Goal: Information Seeking & Learning: Learn about a topic

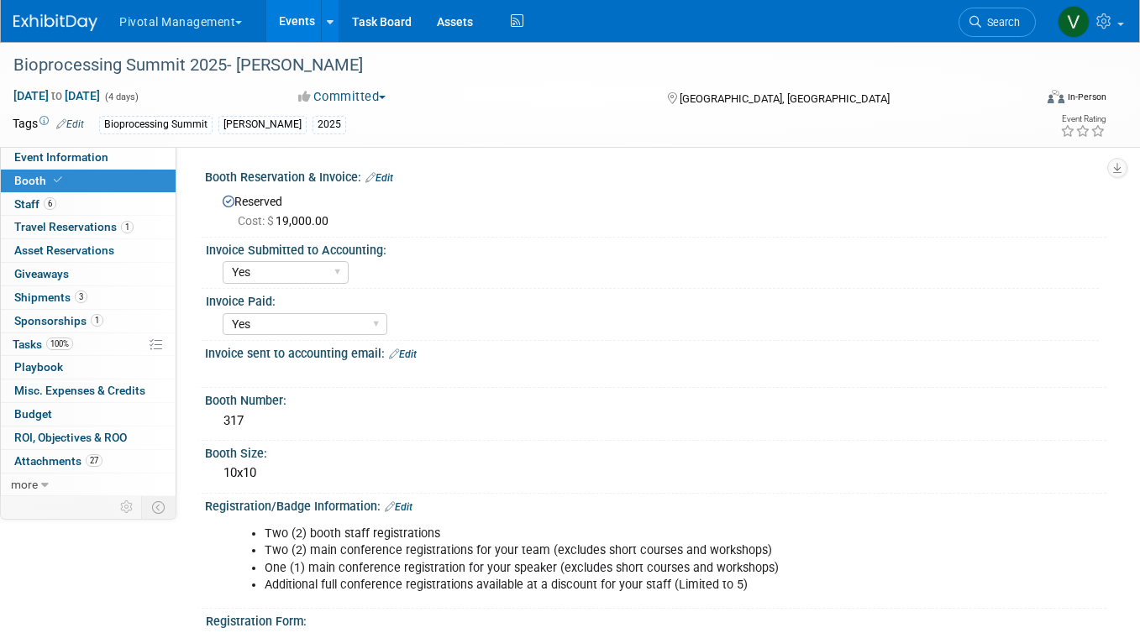
select select "Yes"
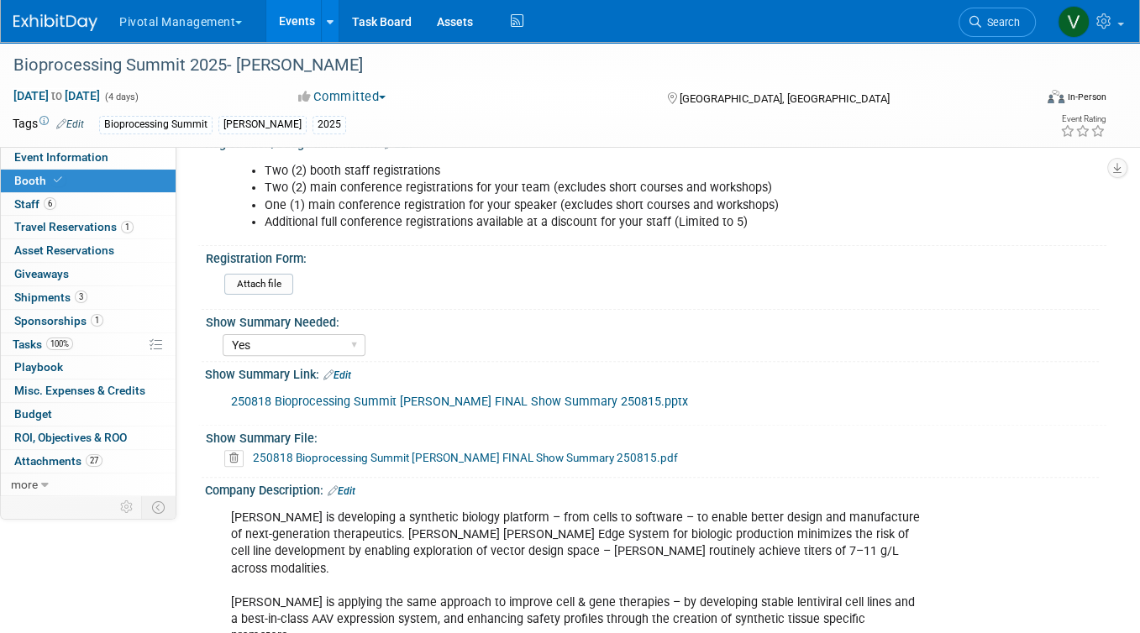
click at [304, 21] on link "Events" at bounding box center [296, 21] width 61 height 42
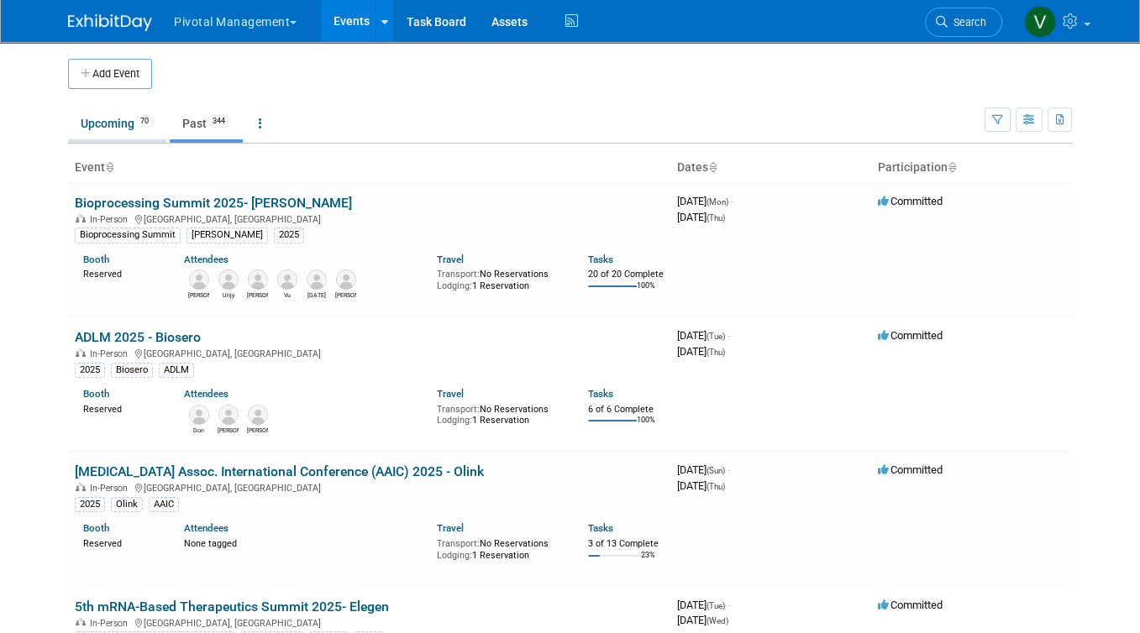
click at [114, 120] on link "Upcoming 70" at bounding box center [117, 124] width 98 height 32
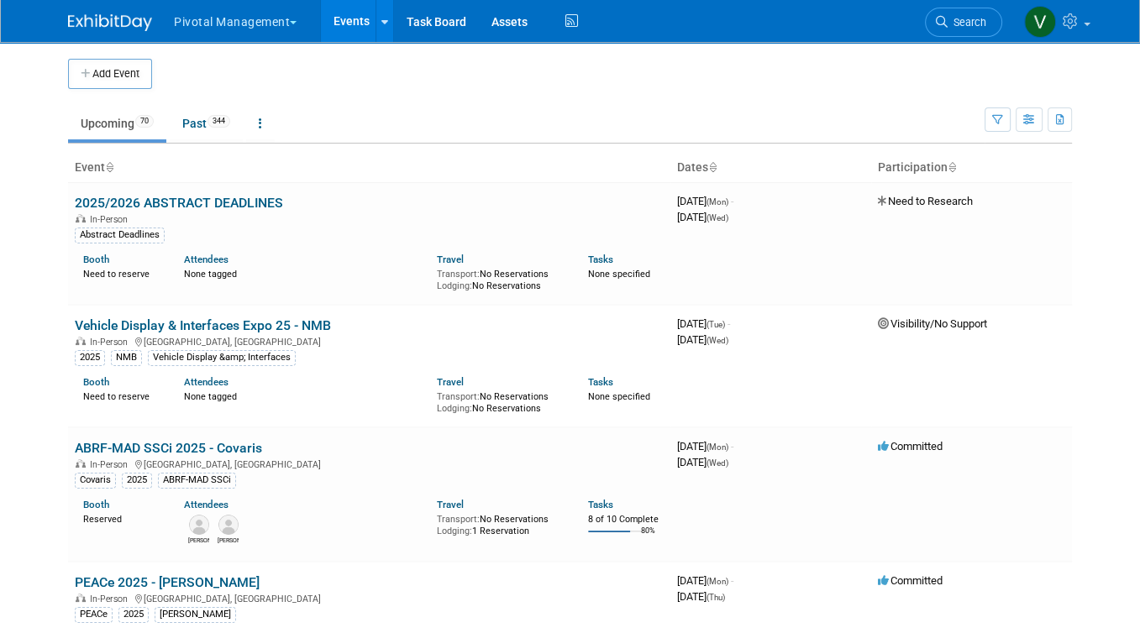
scroll to position [3827, 0]
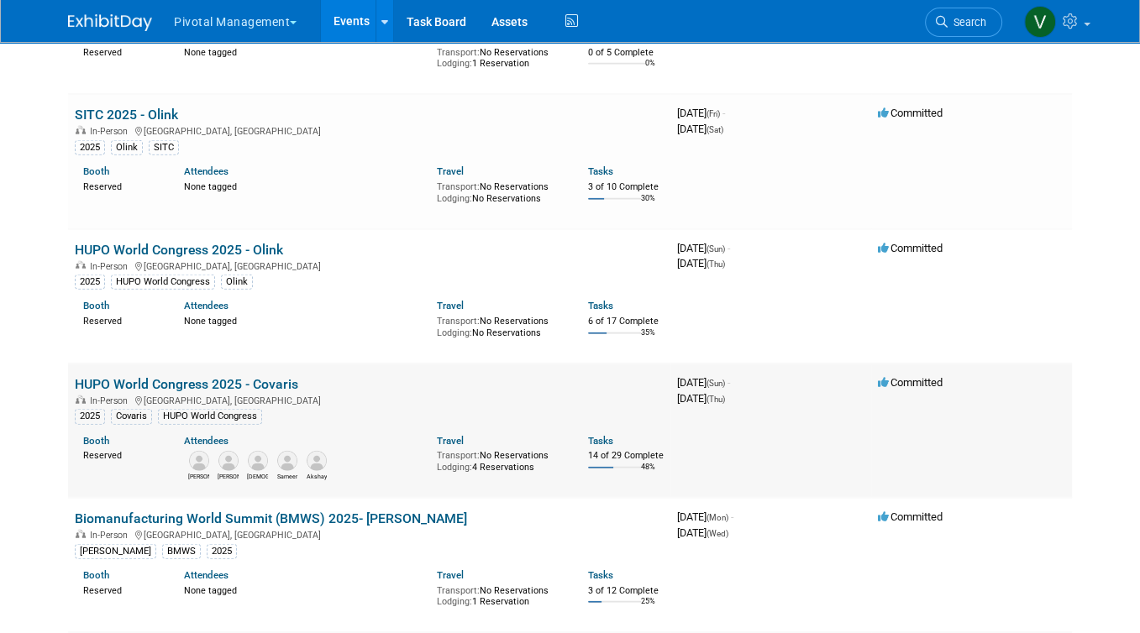
click at [215, 392] on link "HUPO World Congress 2025 - Covaris" at bounding box center [186, 384] width 223 height 16
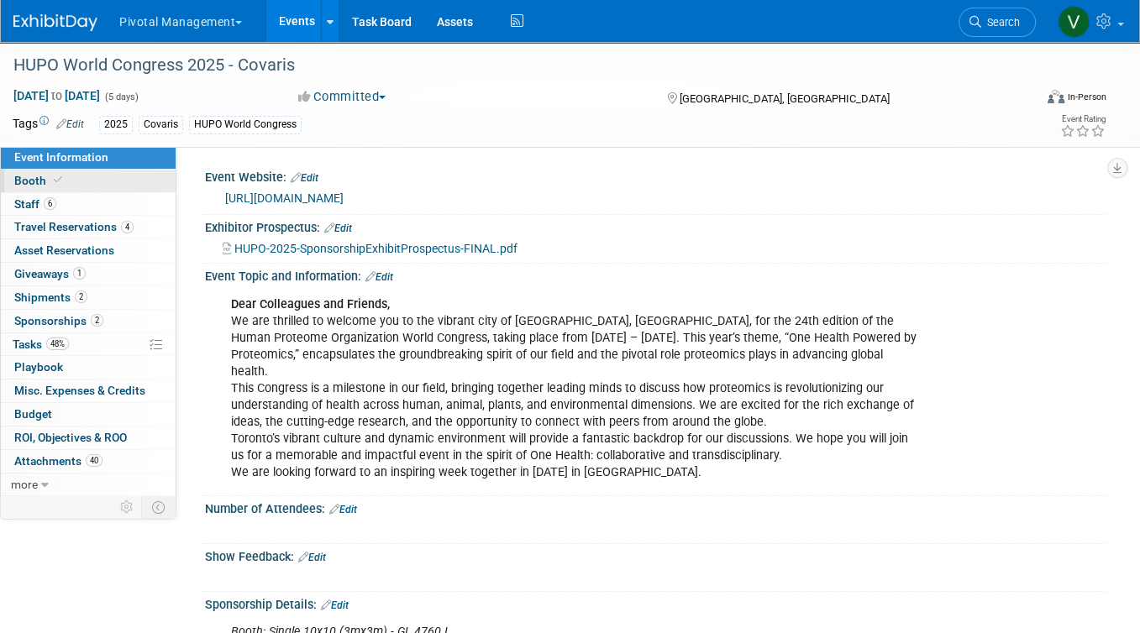
click at [107, 175] on link "Booth" at bounding box center [88, 181] width 175 height 23
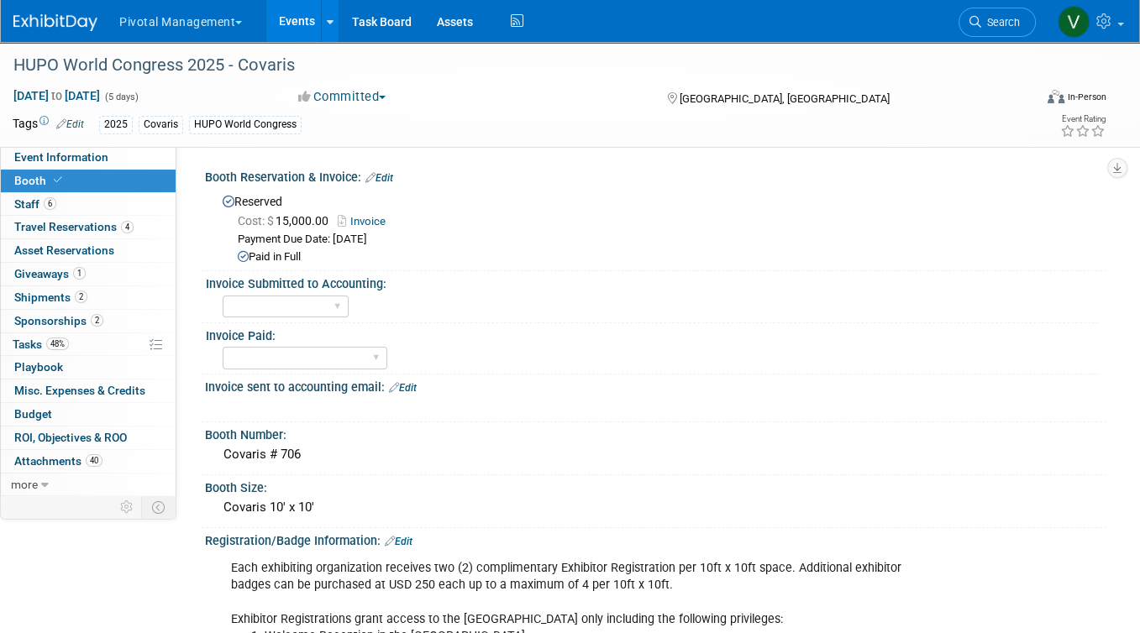
click at [308, 12] on link "Events" at bounding box center [296, 21] width 61 height 42
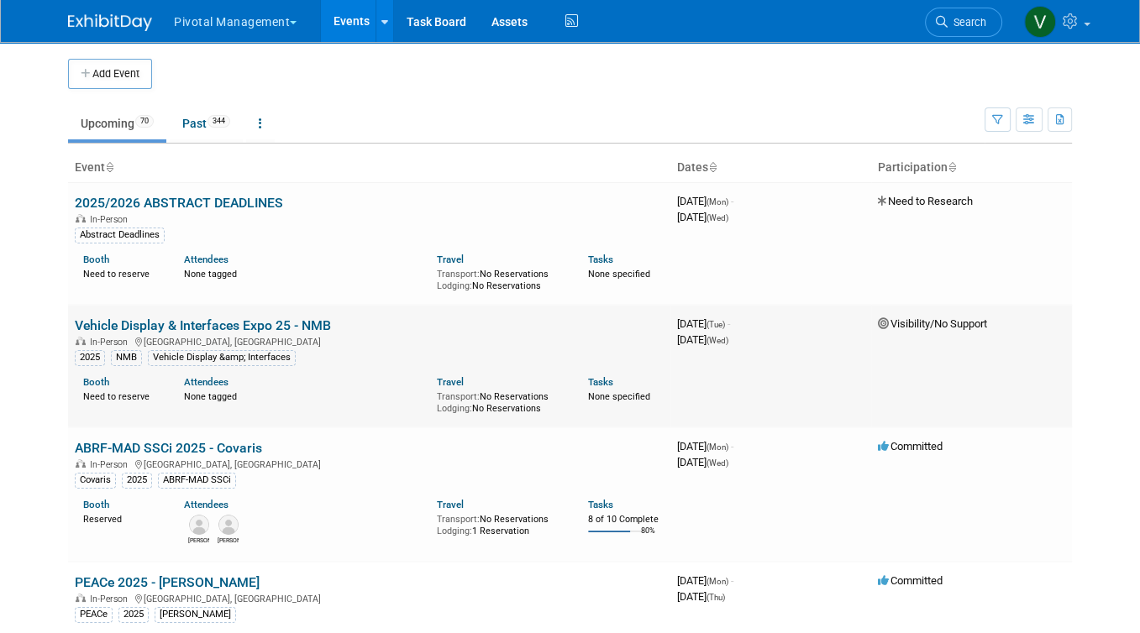
scroll to position [3827, 0]
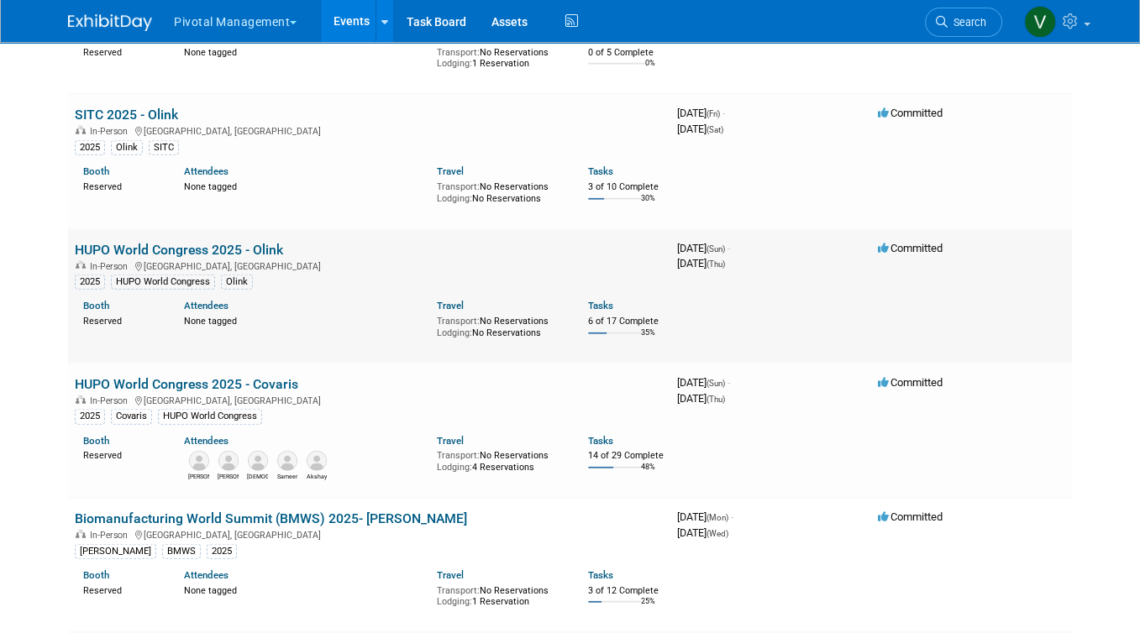
click at [208, 258] on link "HUPO World Congress 2025 - Olink" at bounding box center [179, 250] width 208 height 16
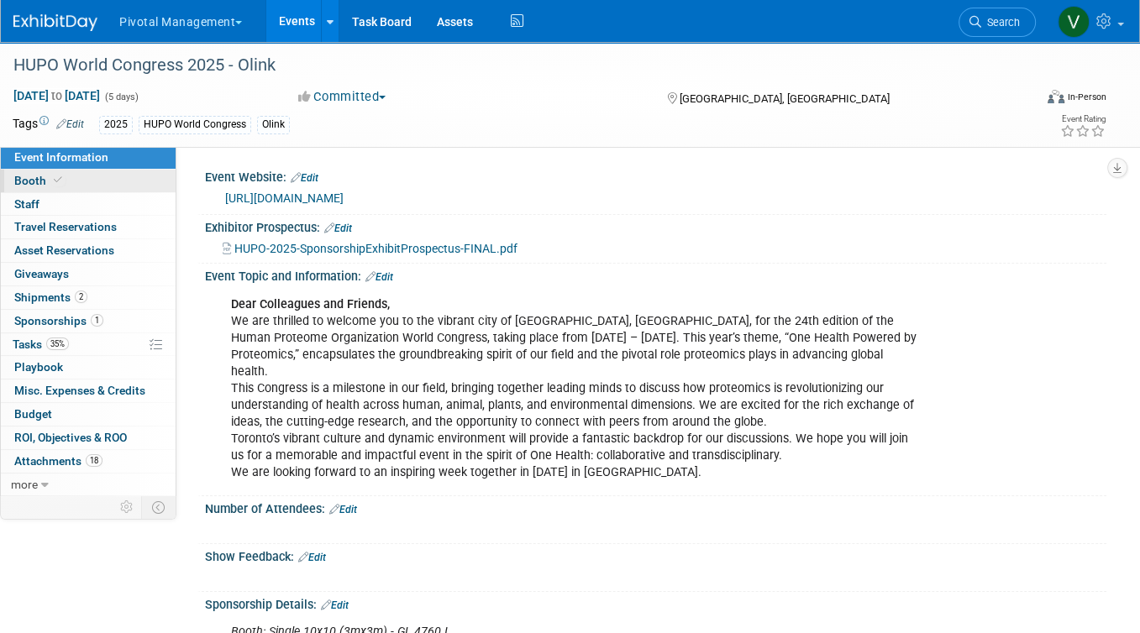
click at [87, 178] on link "Booth" at bounding box center [88, 181] width 175 height 23
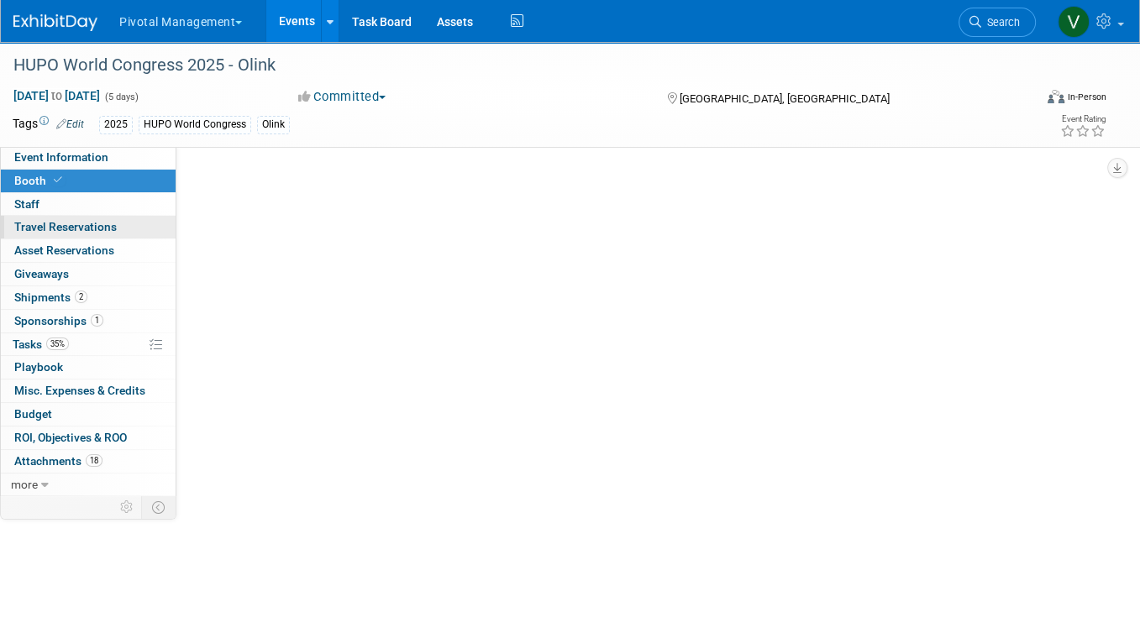
select select "Yes"
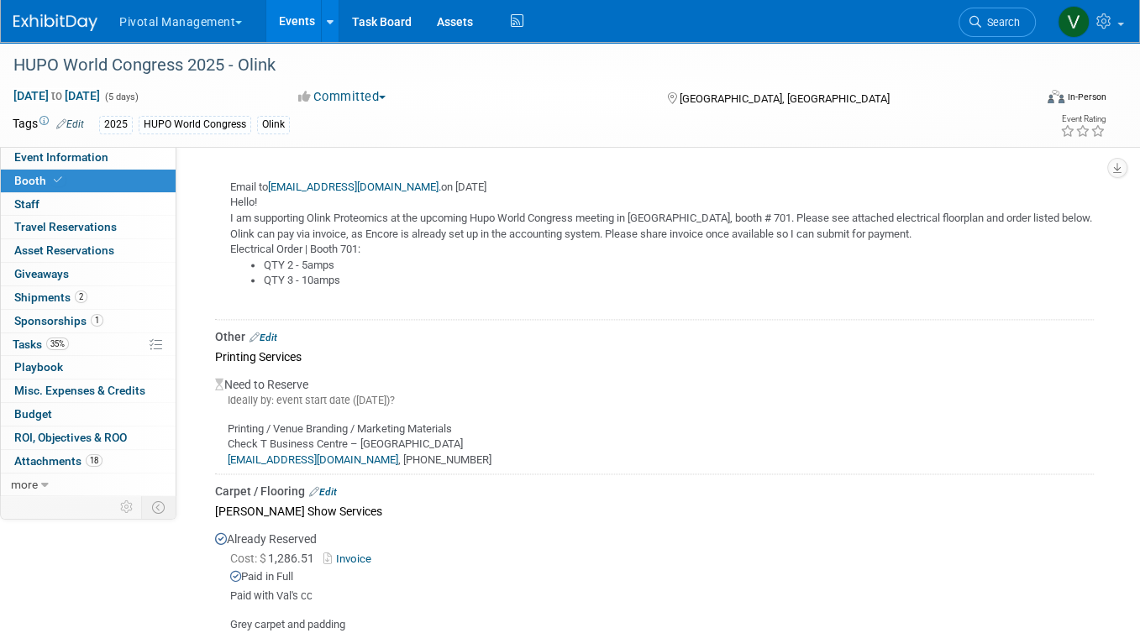
scroll to position [2072, 0]
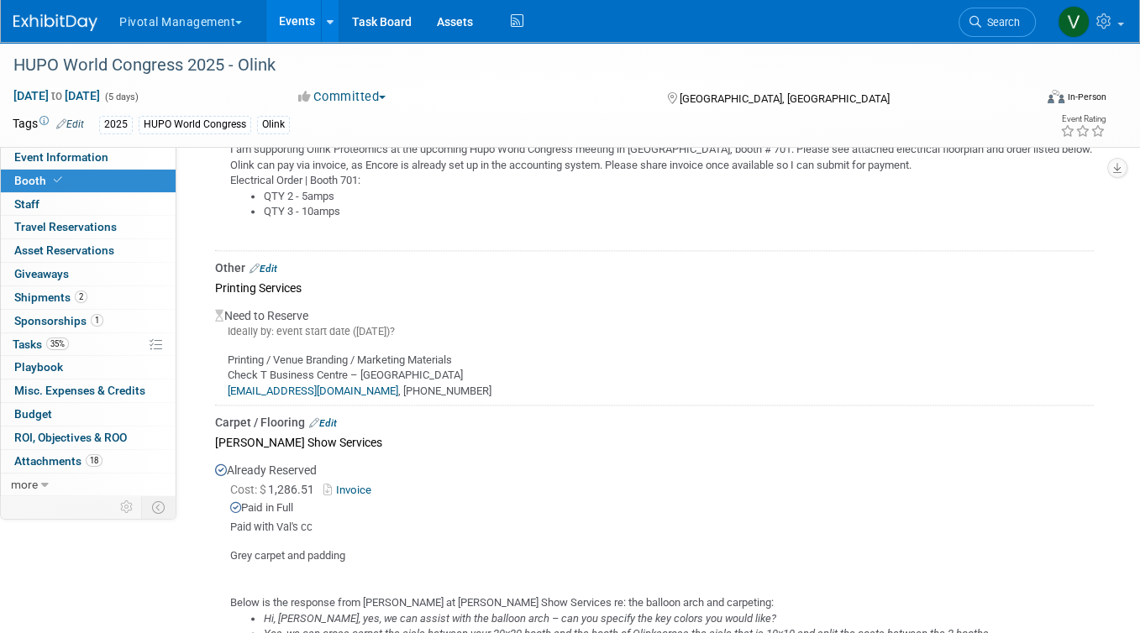
click at [367, 484] on link "Invoice" at bounding box center [350, 490] width 55 height 13
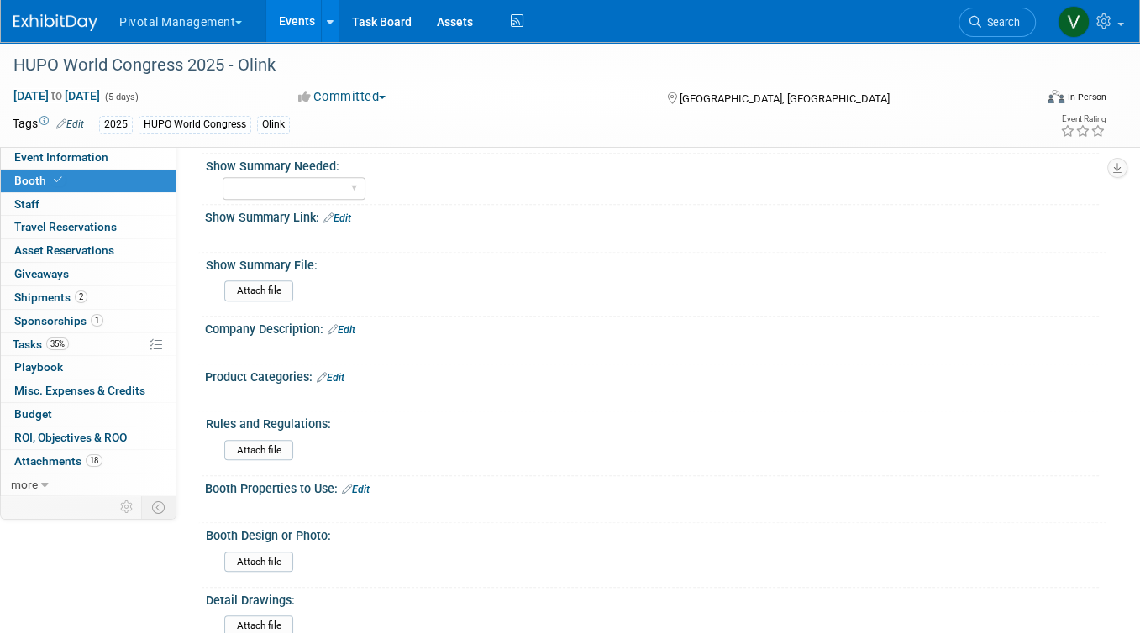
scroll to position [0, 0]
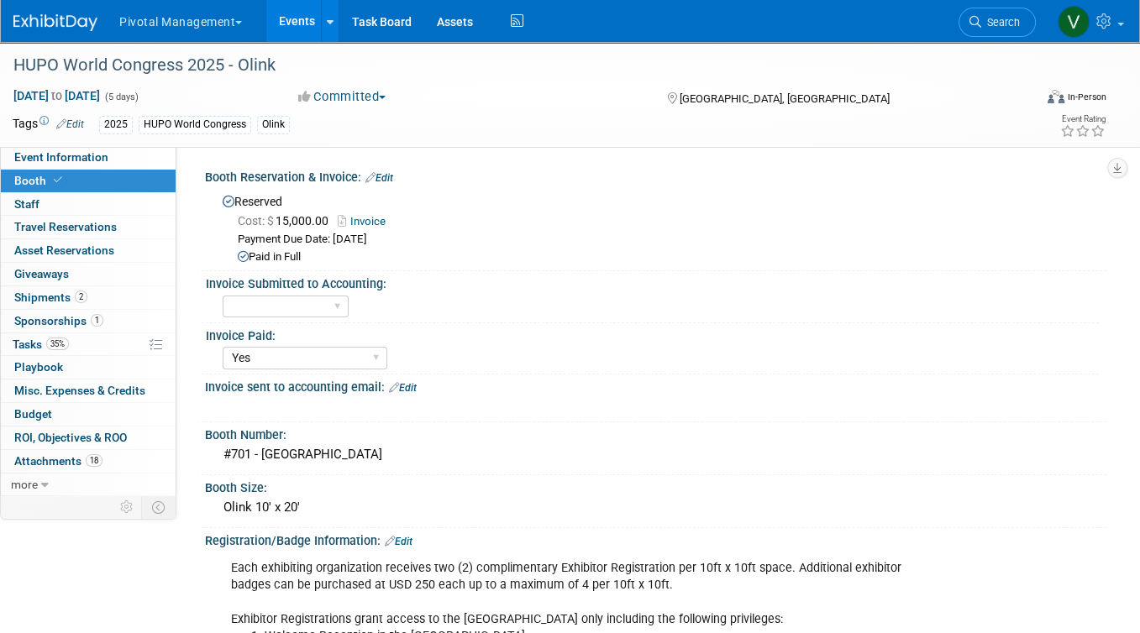
click at [289, 24] on link "Events" at bounding box center [296, 21] width 61 height 42
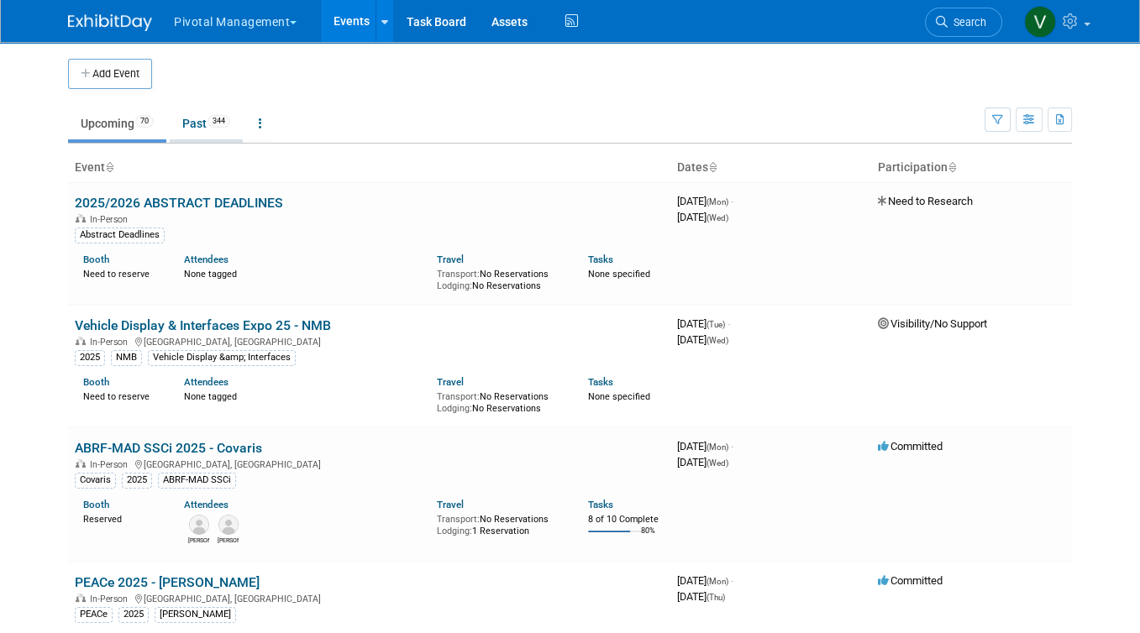
click at [220, 110] on link "Past 344" at bounding box center [206, 124] width 73 height 32
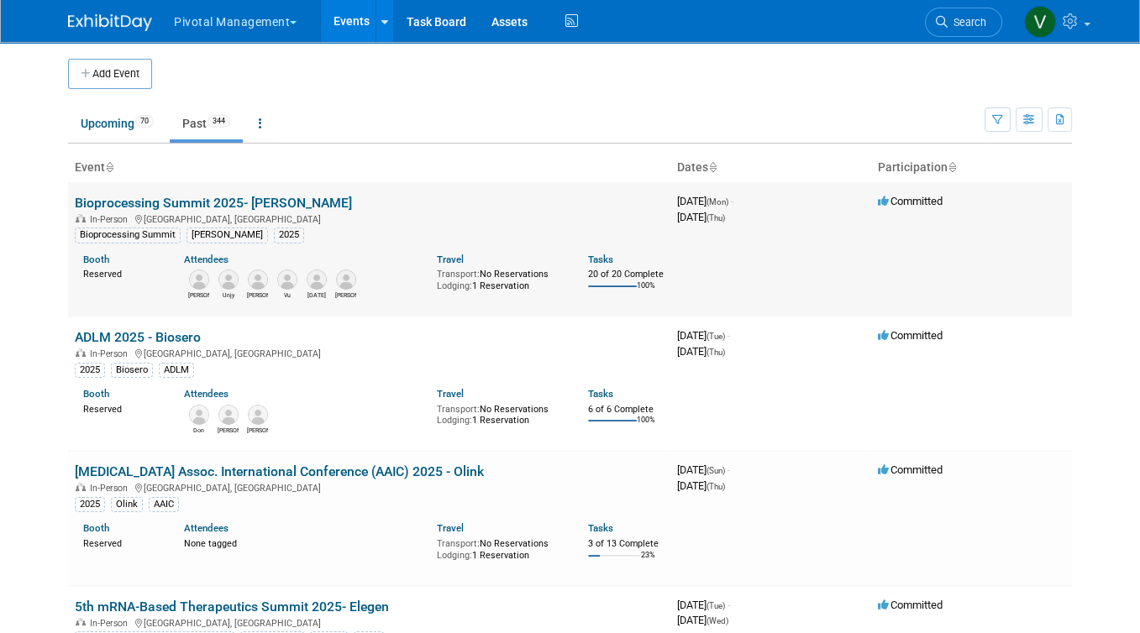
click at [214, 204] on link "Bioprocessing Summit 2025- [PERSON_NAME]" at bounding box center [213, 203] width 277 height 16
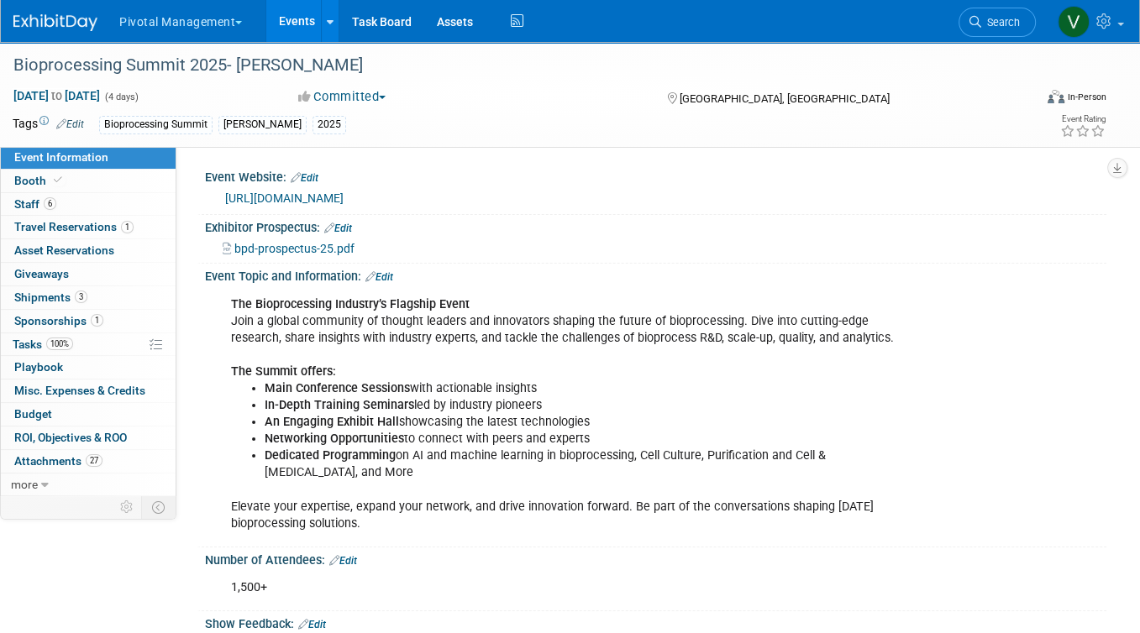
click at [65, 320] on span "Sponsorships 1" at bounding box center [58, 320] width 89 height 13
